Goal: Information Seeking & Learning: Learn about a topic

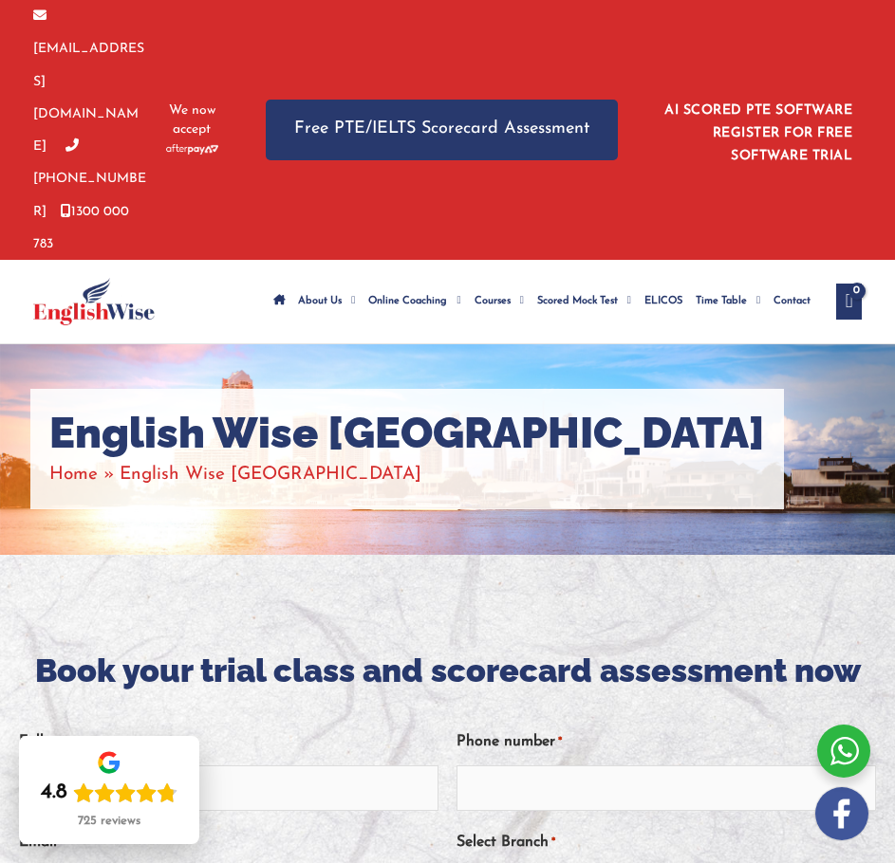
drag, startPoint x: 449, startPoint y: 469, endPoint x: 450, endPoint y: 508, distance: 38.9
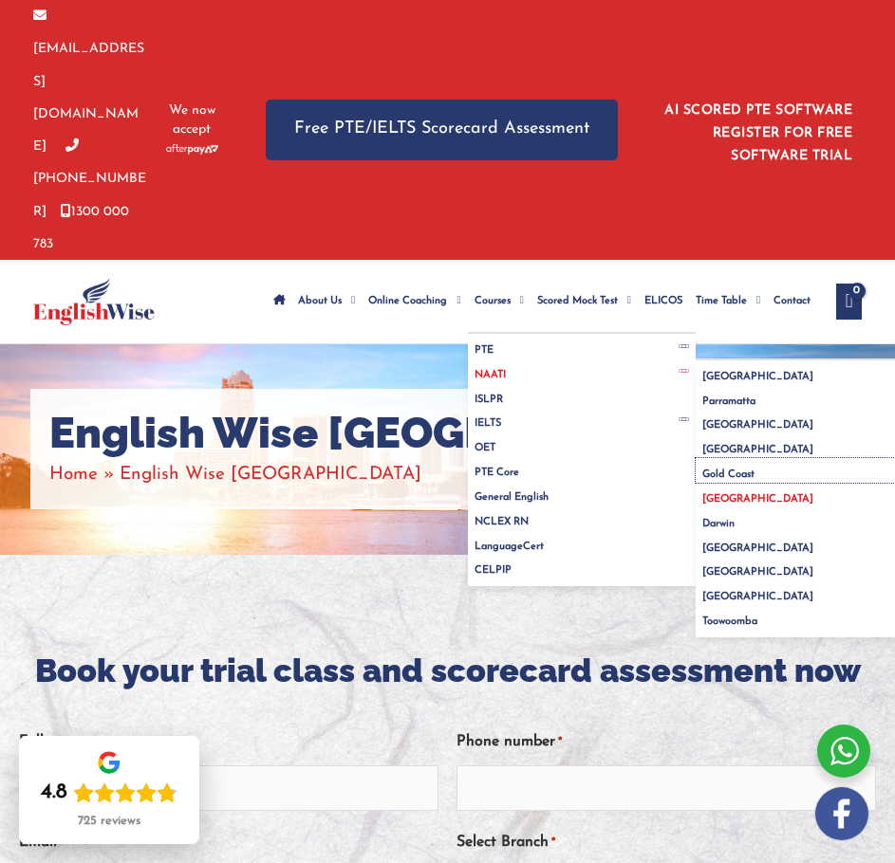
click at [710, 470] on span "Gold Coast" at bounding box center [728, 475] width 52 height 10
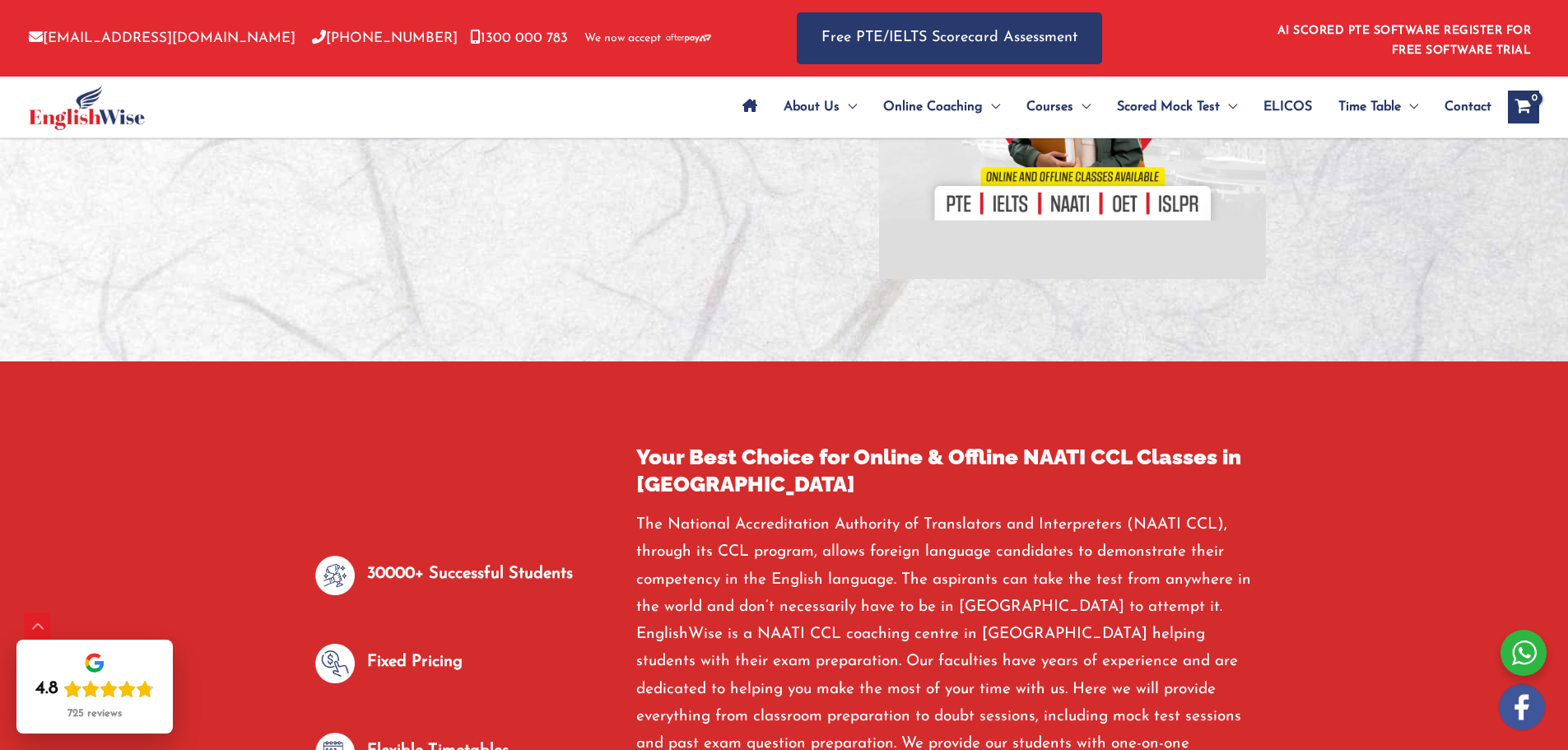
scroll to position [768, 0]
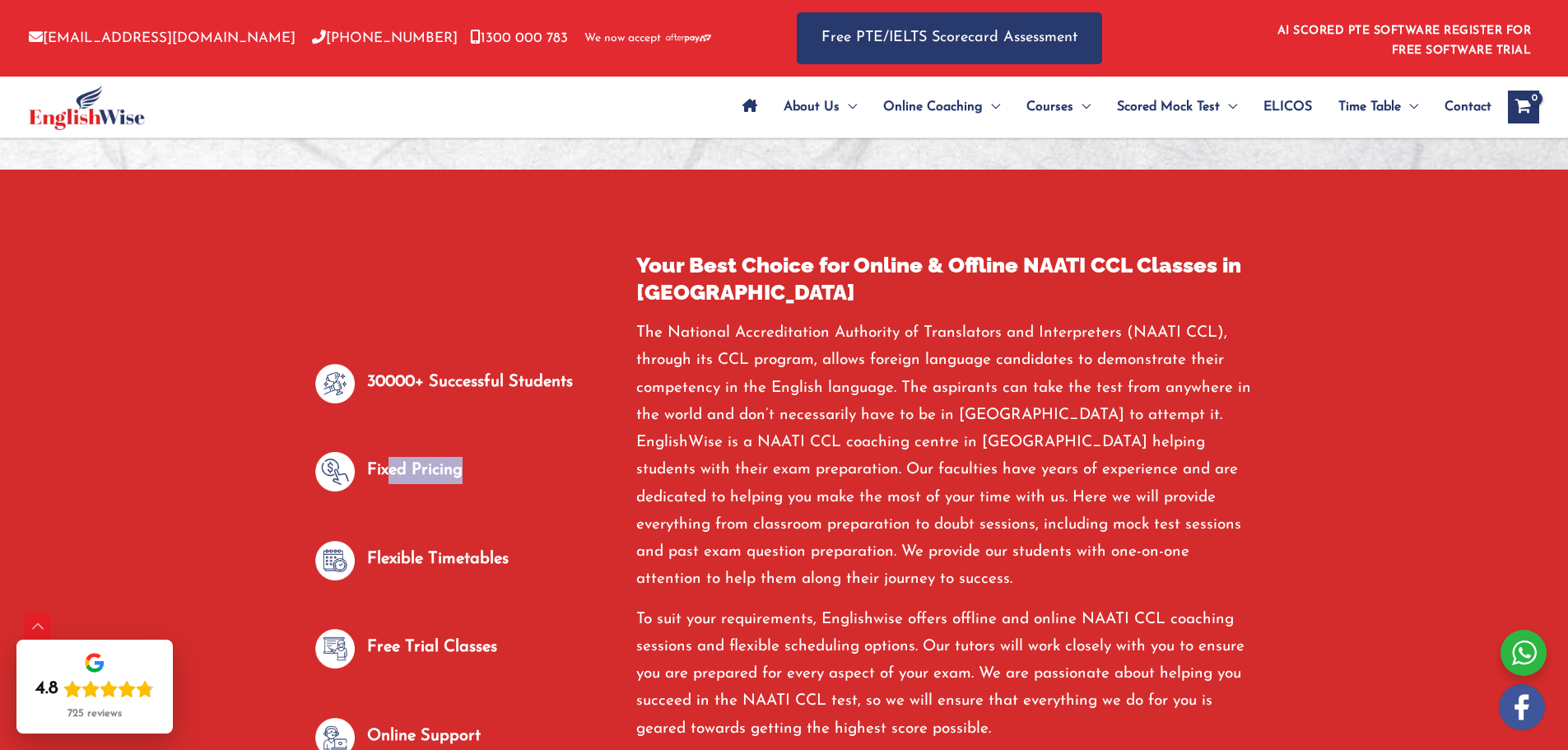
drag, startPoint x: 393, startPoint y: 474, endPoint x: 648, endPoint y: 456, distance: 255.6
click at [621, 457] on div "30000+ Successful Students Fixed Pricing Flexible Timetables Free Trial Classes…" at bounding box center [463, 585] width 321 height 443
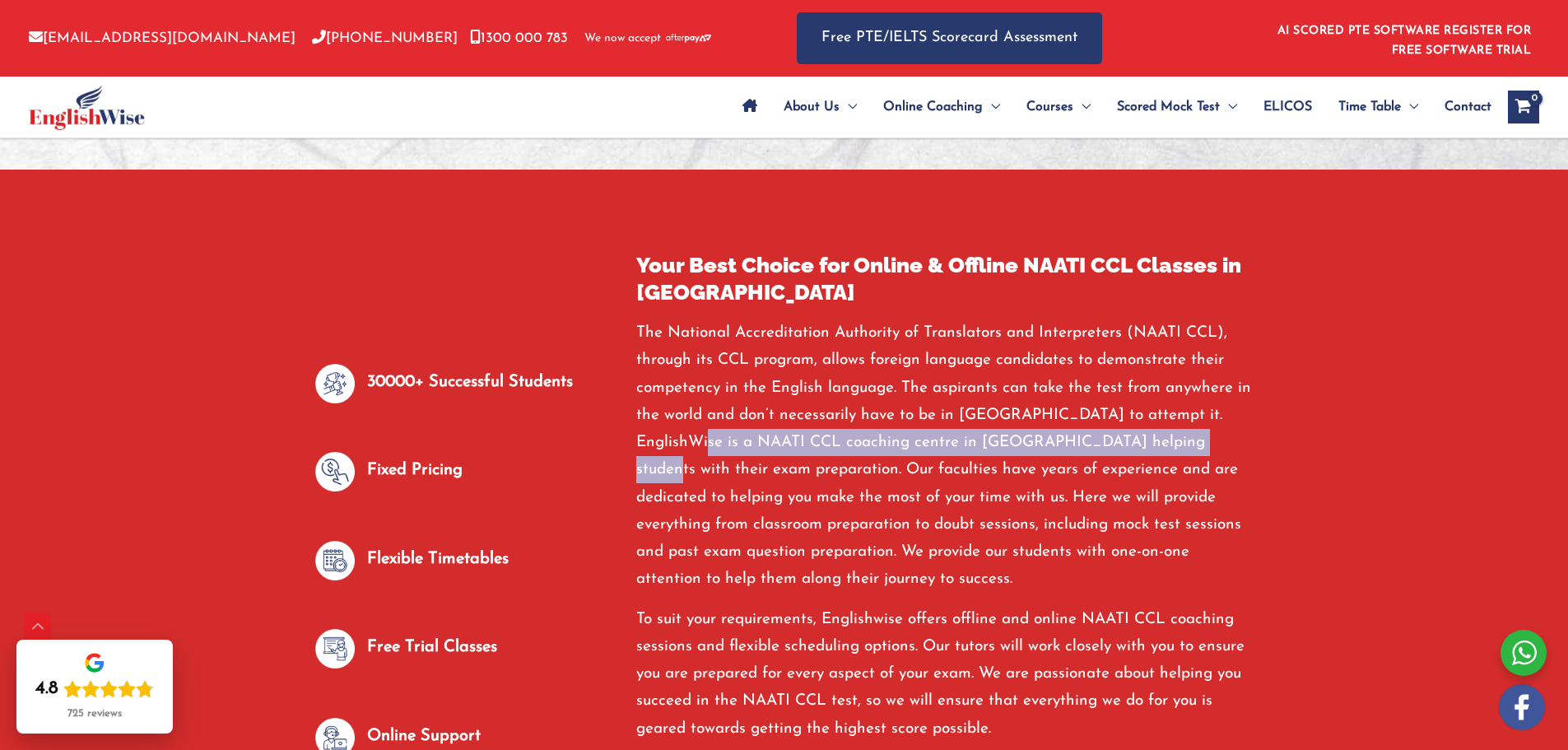
drag, startPoint x: 657, startPoint y: 448, endPoint x: 1092, endPoint y: 470, distance: 435.6
click at [776, 451] on div "Your Best Choice for Online & Offline NAATI CCL Classes in Gold Coast The Natio…" at bounding box center [945, 584] width 642 height 666
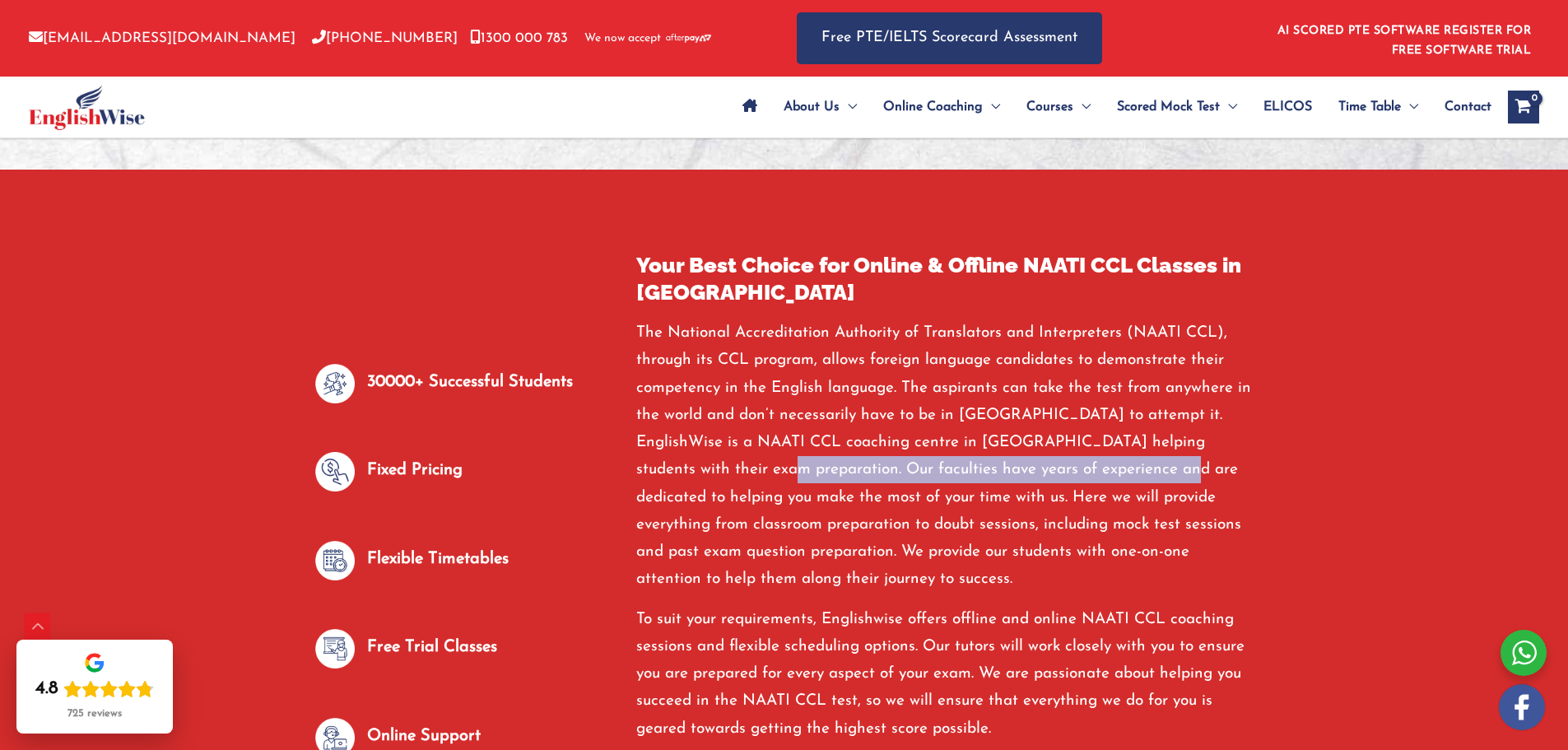
drag, startPoint x: 730, startPoint y: 470, endPoint x: 1128, endPoint y: 465, distance: 398.0
click at [776, 465] on p "The National Accreditation Authority of Translators and Interpreters (NAATI CCL…" at bounding box center [944, 457] width 617 height 274
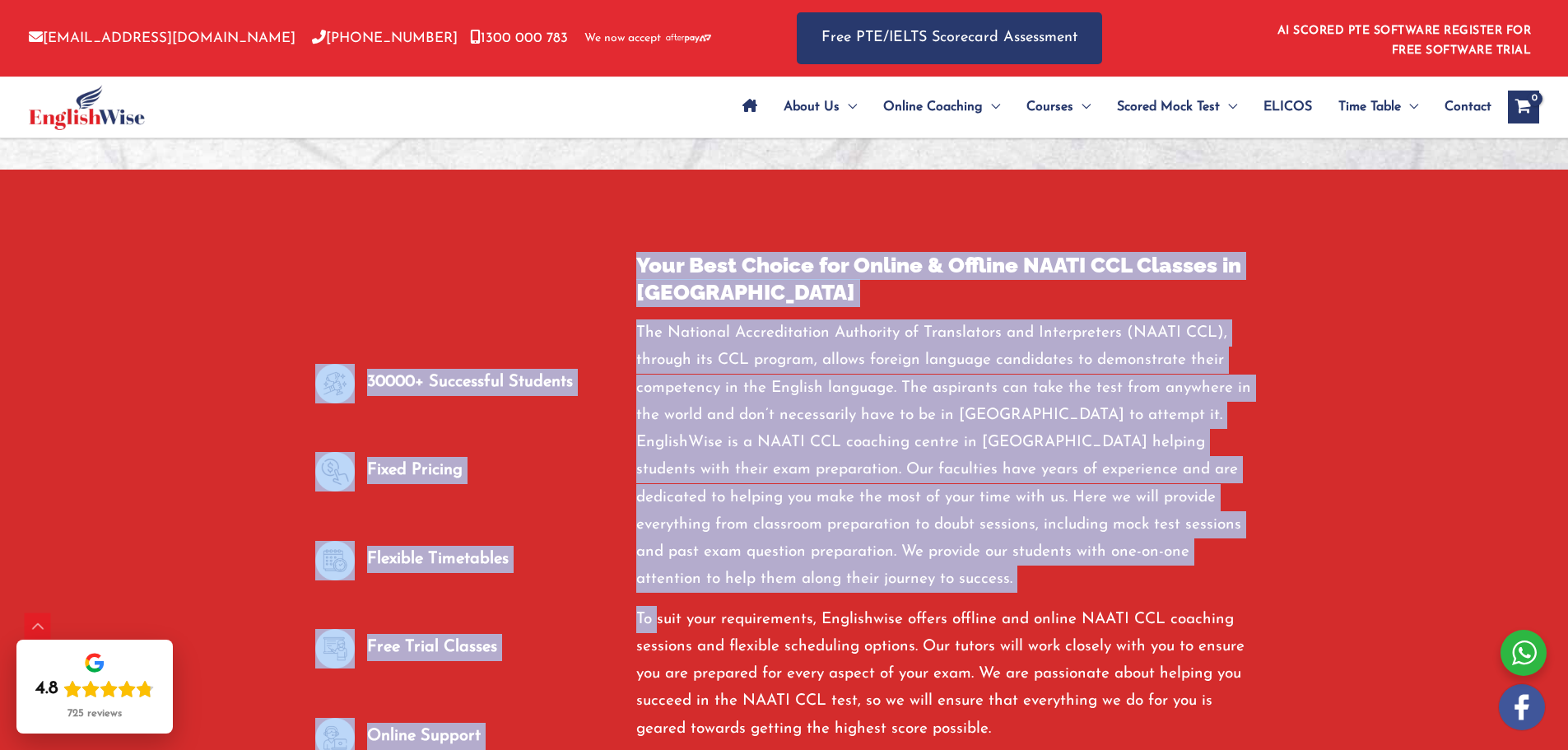
drag, startPoint x: 797, startPoint y: 615, endPoint x: 1305, endPoint y: 617, distance: 508.0
click at [776, 617] on div "30000+ Successful Students Fixed Pricing Flexible Timetables Free Trial Classes…" at bounding box center [784, 584] width 987 height 831
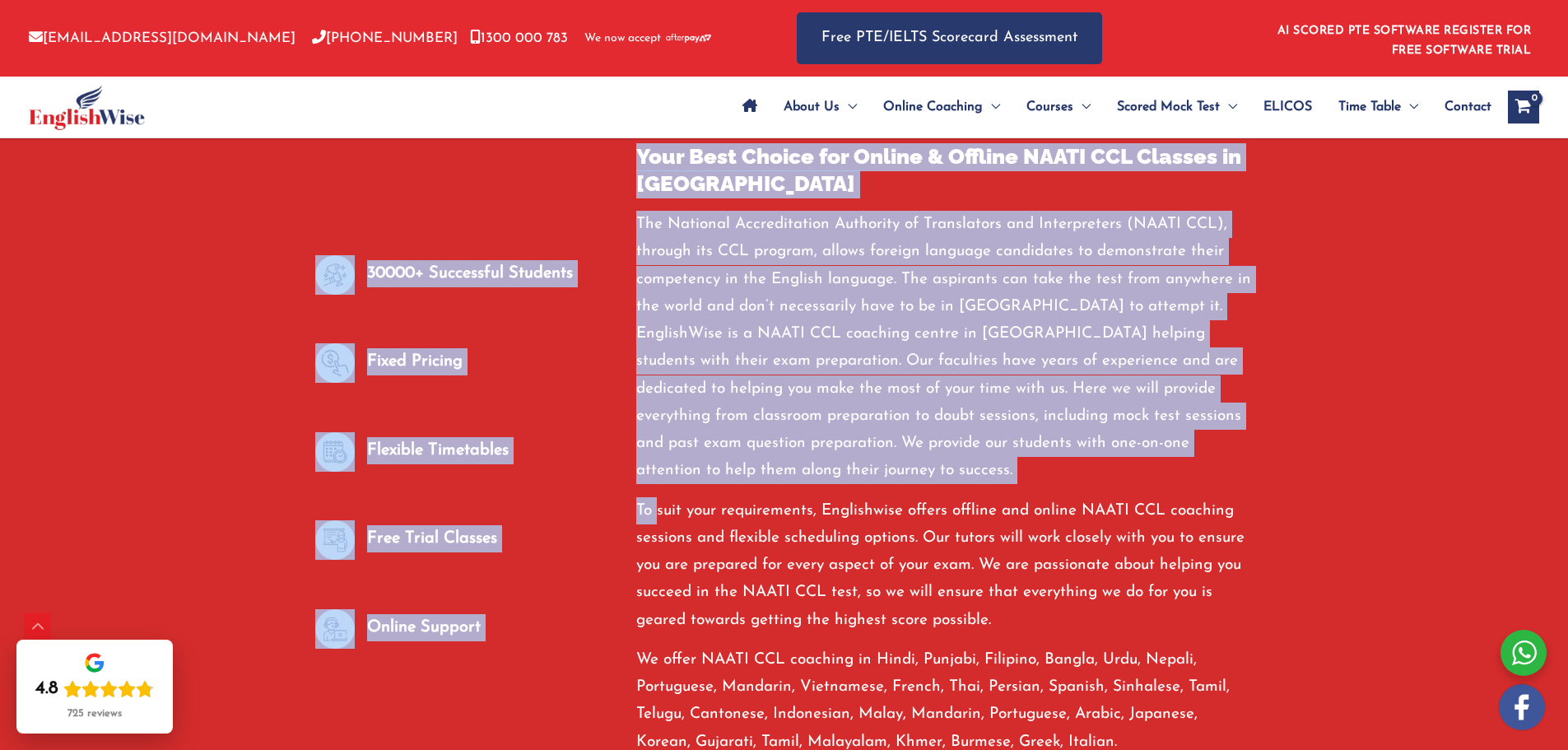
scroll to position [961, 0]
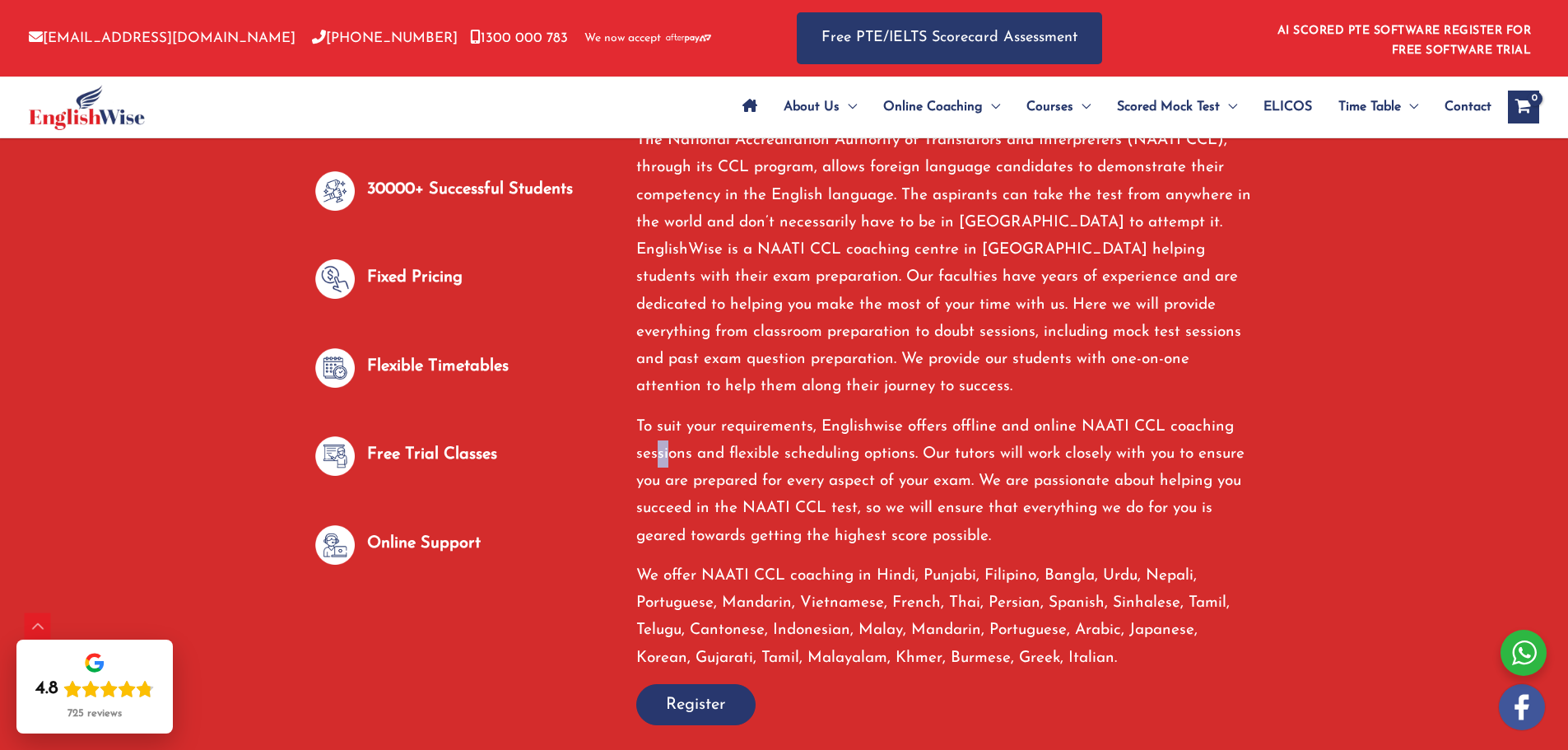
drag, startPoint x: 653, startPoint y: 445, endPoint x: 673, endPoint y: 445, distance: 20.0
click at [672, 445] on p "To suit your requirements, Englishwise offers offline and online NAATI CCL coac…" at bounding box center [944, 481] width 617 height 136
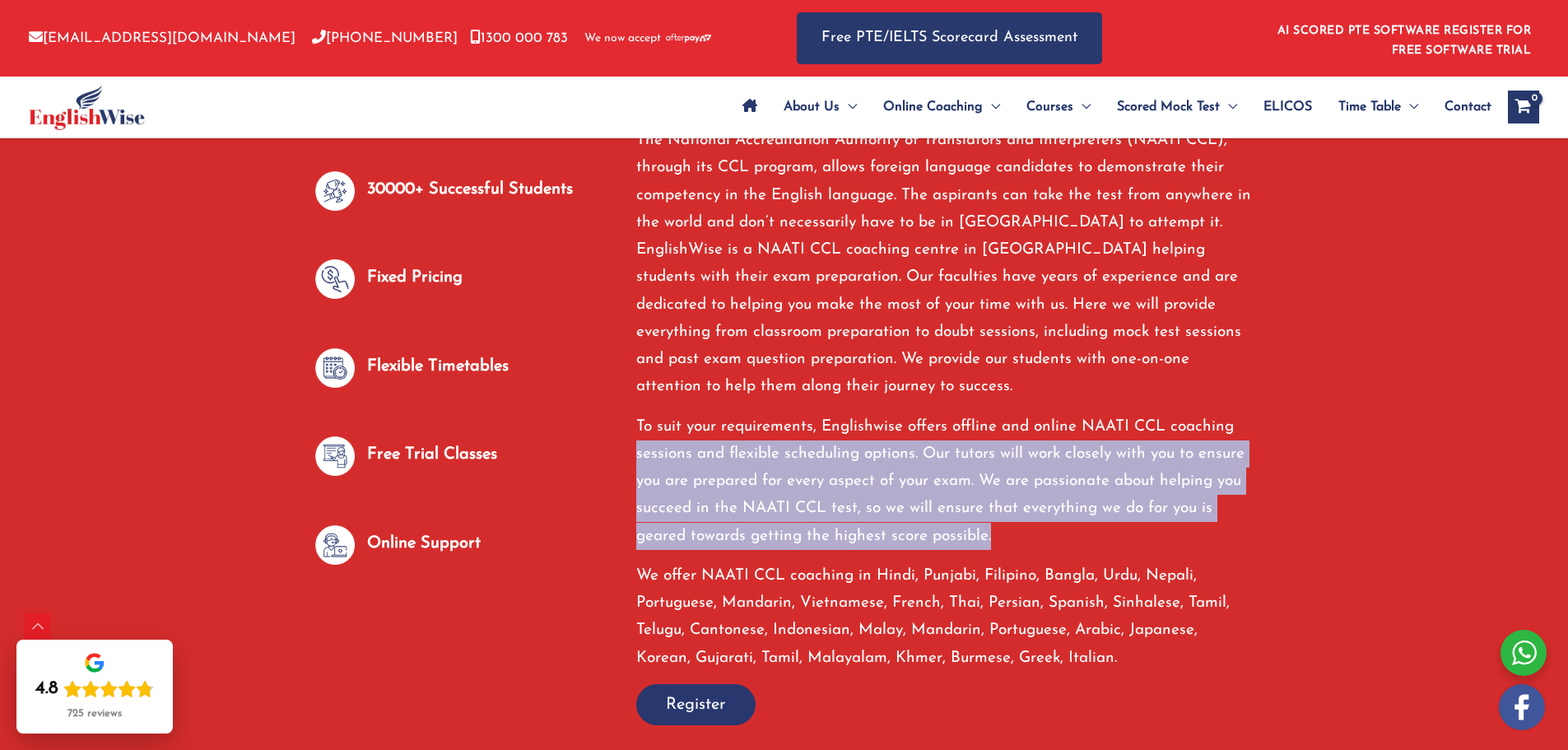
drag, startPoint x: 627, startPoint y: 447, endPoint x: 1217, endPoint y: 532, distance: 596.1
click at [776, 532] on div "Your Best Choice for Online & Offline NAATI CCL Classes in Gold Coast The Natio…" at bounding box center [945, 391] width 642 height 666
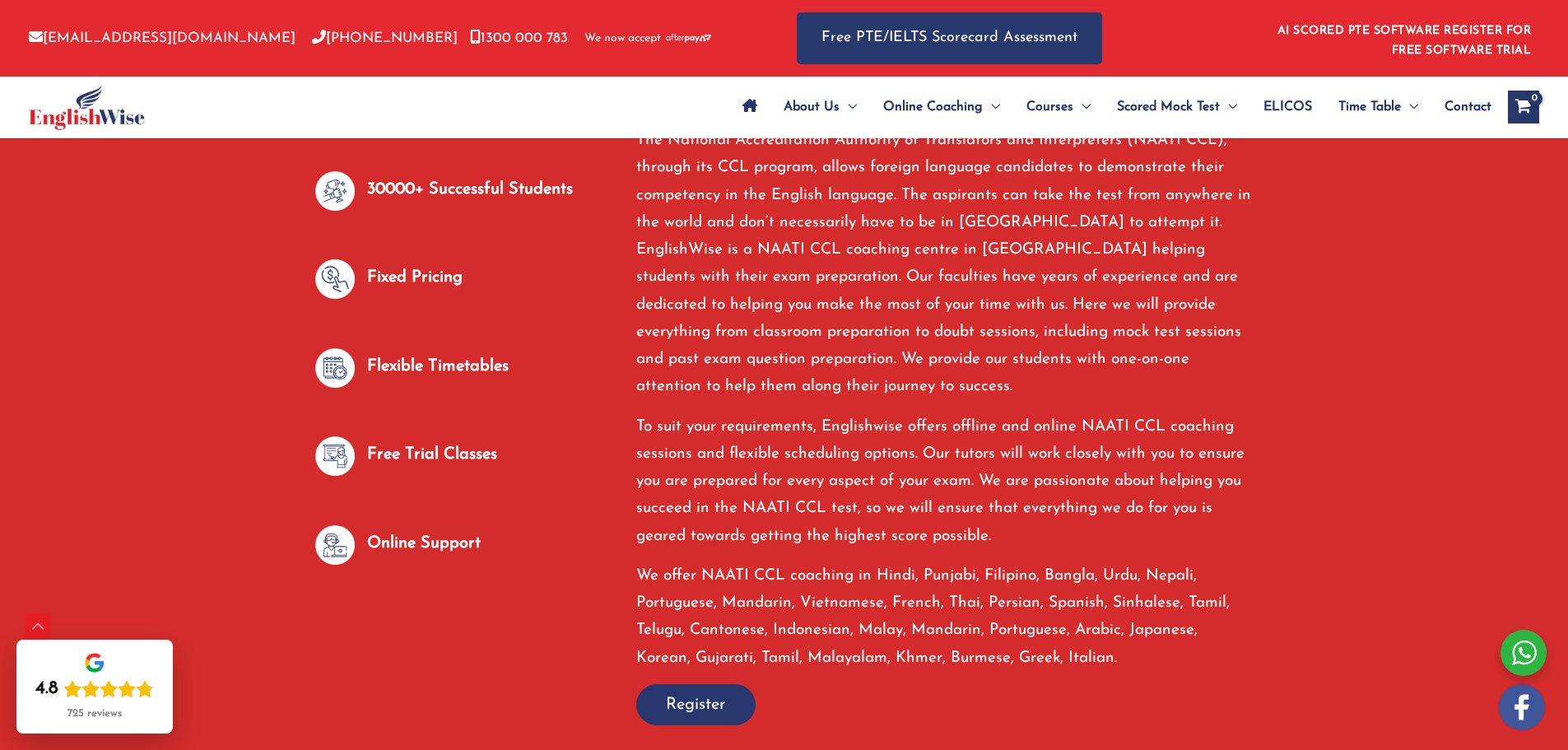
drag, startPoint x: 931, startPoint y: 602, endPoint x: 924, endPoint y: 595, distance: 9.9
click at [776, 602] on p "We offer NAATI CCL coaching in Hindi, Punjabi, Filipino, Bangla, Urdu, Nepali, …" at bounding box center [944, 617] width 617 height 109
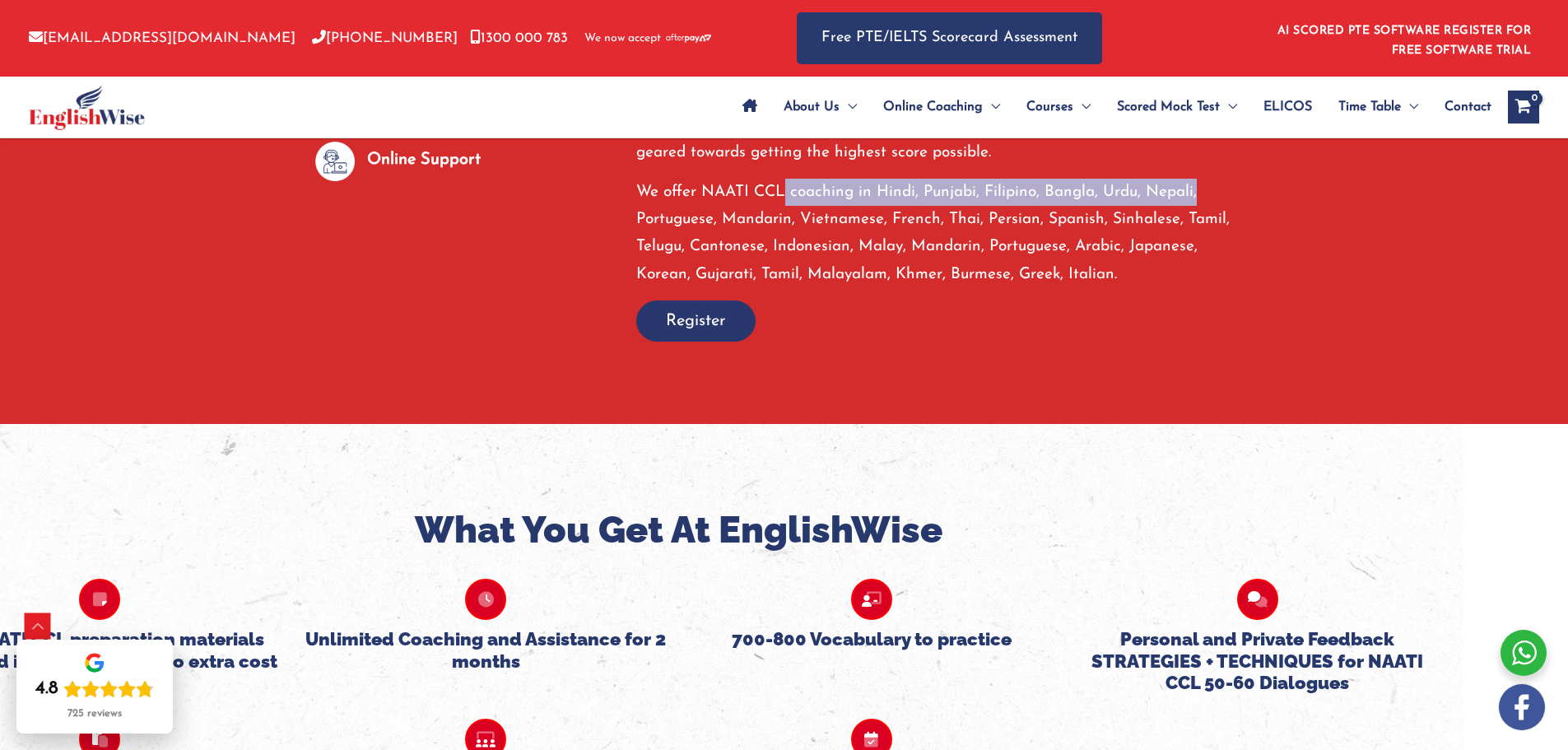
drag, startPoint x: 797, startPoint y: 201, endPoint x: 1197, endPoint y: 184, distance: 400.4
click at [776, 173] on div "The National Accreditation Authority of Translators and Interpreters (NAATI CCL…" at bounding box center [944, 16] width 617 height 545
click at [776, 184] on p "We offer NAATI CCL coaching in Hindi, Punjabi, Filipino, Bangla, Urdu, Nepali, …" at bounding box center [944, 234] width 617 height 109
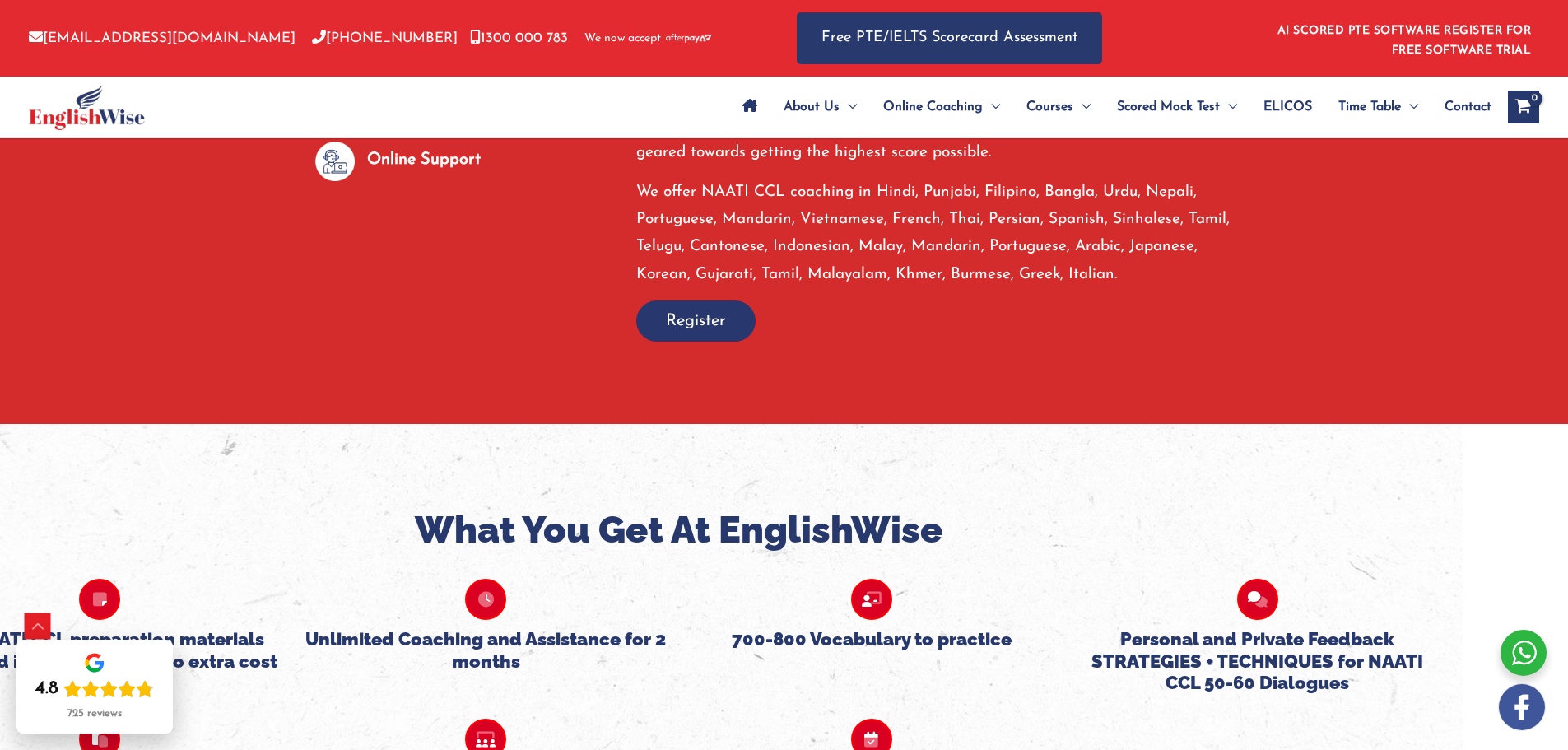
click at [776, 184] on p "We offer NAATI CCL coaching in Hindi, Punjabi, Filipino, Bangla, Urdu, Nepali, …" at bounding box center [944, 234] width 617 height 109
drag, startPoint x: 1210, startPoint y: 189, endPoint x: 1234, endPoint y: 190, distance: 24.0
click at [776, 190] on p "We offer NAATI CCL coaching in Hindi, Punjabi, Filipino, Bangla, Urdu, Nepali, …" at bounding box center [944, 234] width 617 height 109
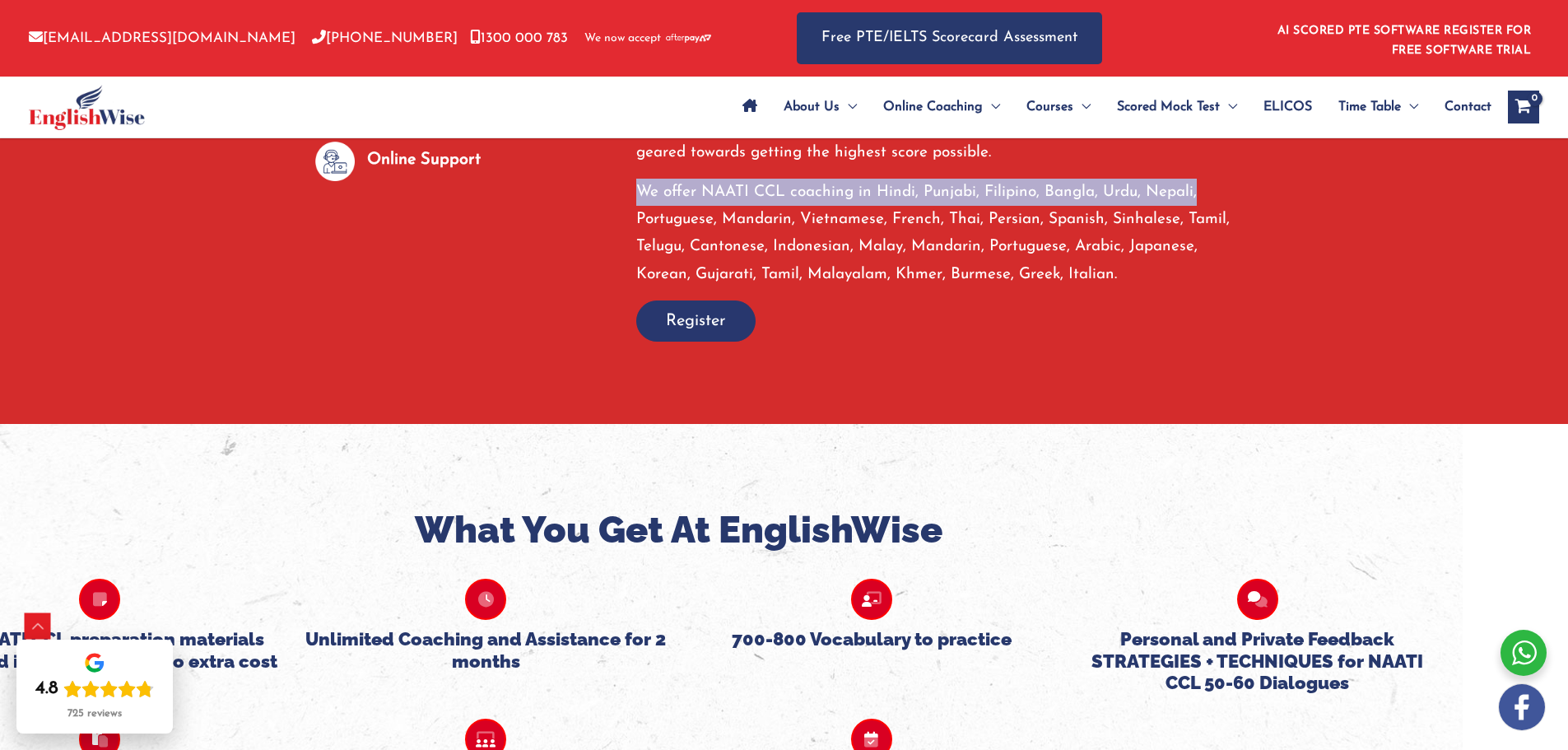
drag, startPoint x: 1099, startPoint y: 178, endPoint x: 637, endPoint y: 188, distance: 462.1
click at [637, 188] on p "We offer NAATI CCL coaching in Hindi, Punjabi, Filipino, Bangla, Urdu, Nepali, …" at bounding box center [944, 234] width 617 height 109
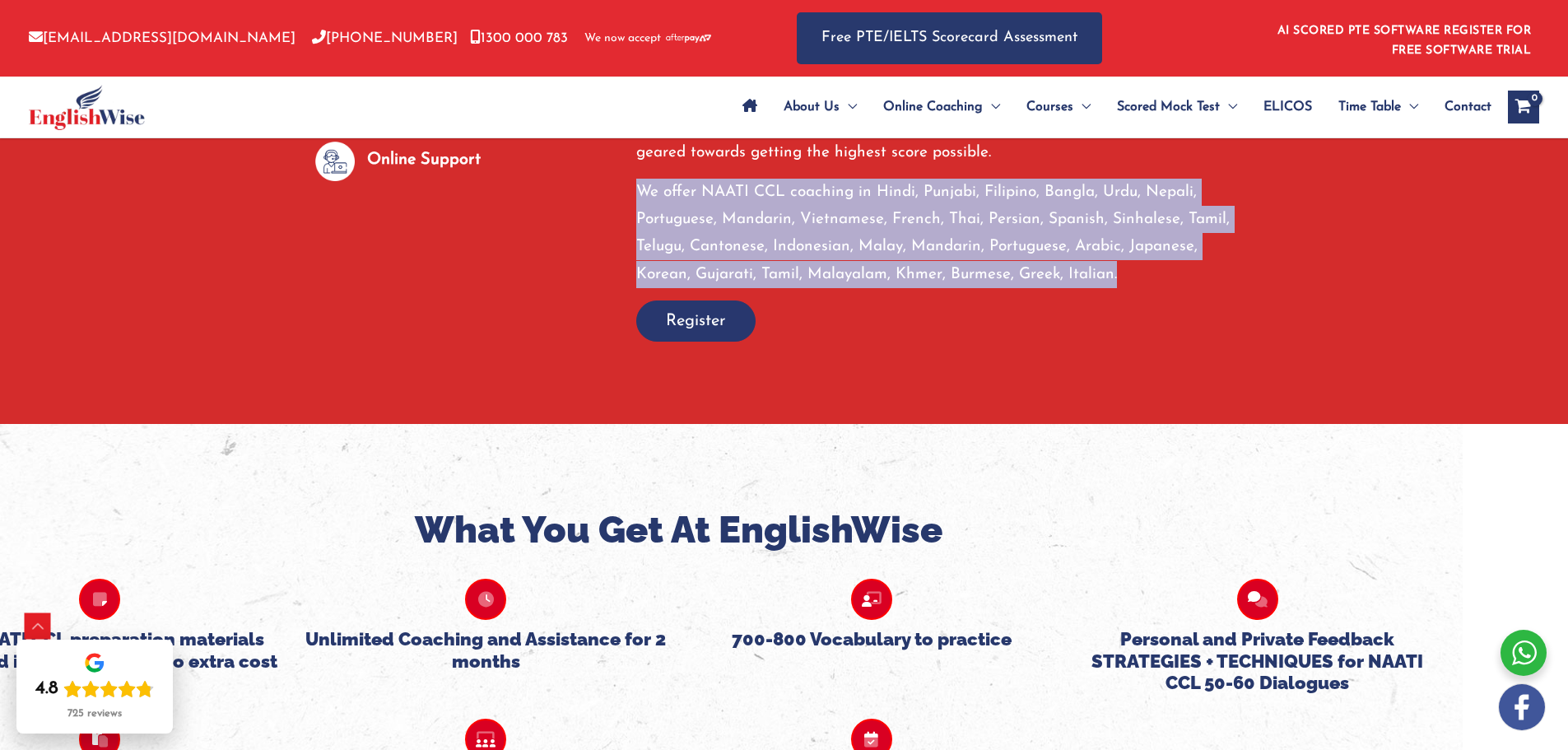
drag, startPoint x: 638, startPoint y: 188, endPoint x: 1132, endPoint y: 273, distance: 501.3
click at [776, 270] on p "We offer NAATI CCL coaching in Hindi, Punjabi, Filipino, Bangla, Urdu, Nepali, …" at bounding box center [944, 234] width 617 height 109
click at [776, 275] on p "We offer NAATI CCL coaching in Hindi, Punjabi, Filipino, Bangla, Urdu, Nepali, …" at bounding box center [944, 234] width 617 height 109
